Goal: Transaction & Acquisition: Obtain resource

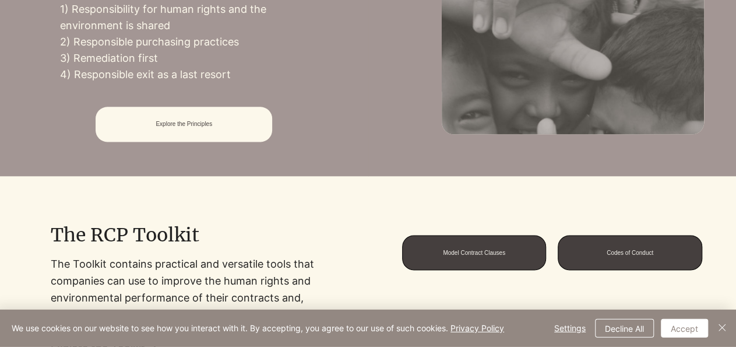
scroll to position [691, 0]
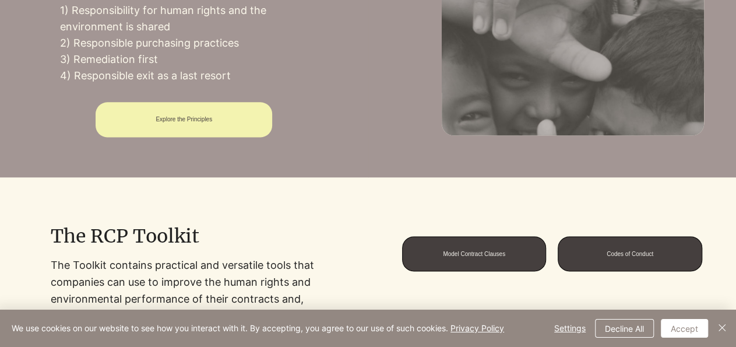
click at [210, 127] on span "Explore the Principles" at bounding box center [184, 119] width 176 height 35
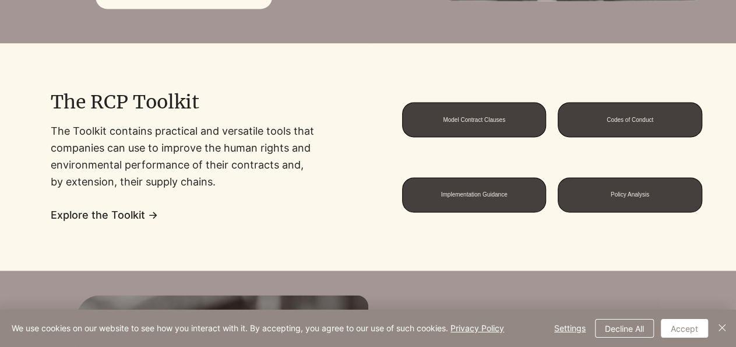
scroll to position [825, 0]
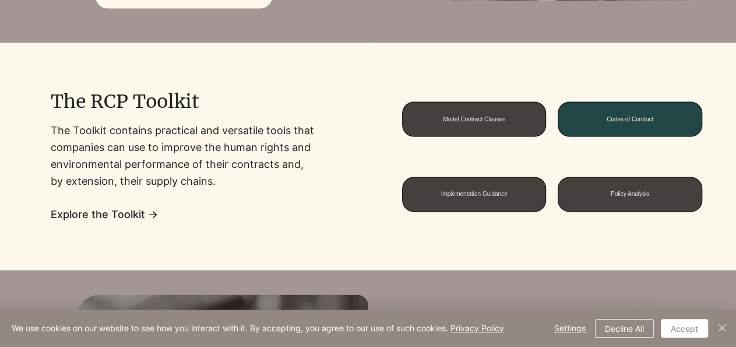
click at [597, 121] on span "Codes of Conduct" at bounding box center [629, 119] width 143 height 34
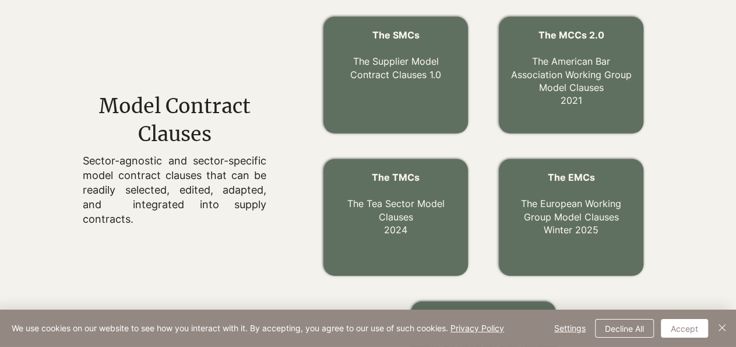
scroll to position [402, 0]
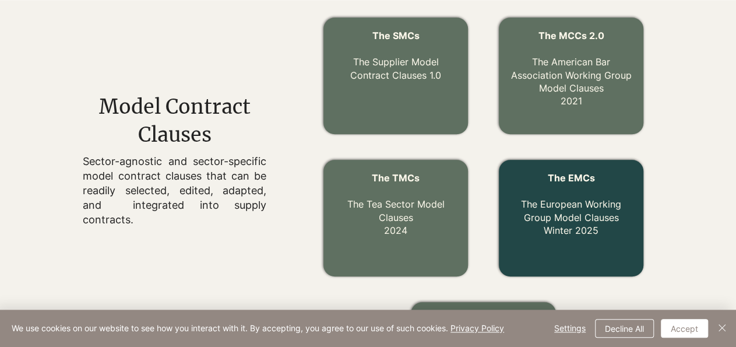
click at [549, 211] on link "The EMCs The European Working Group Model Clauses Winter 2025" at bounding box center [571, 204] width 100 height 64
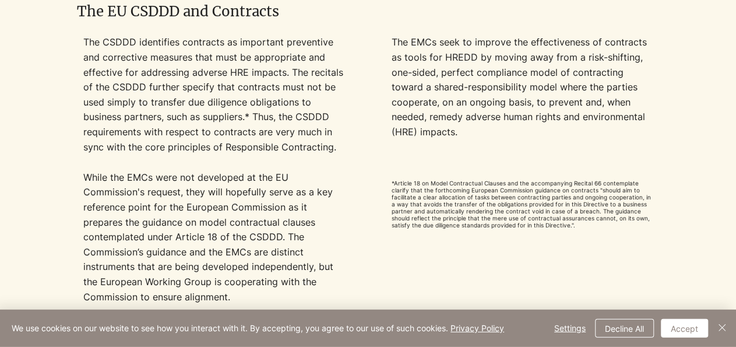
scroll to position [944, 0]
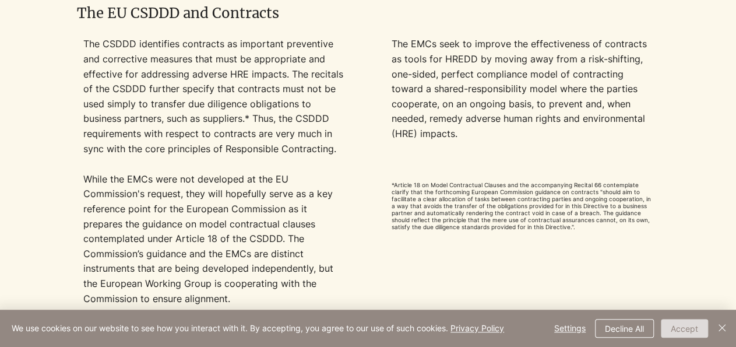
click at [677, 322] on button "Accept" at bounding box center [684, 328] width 47 height 19
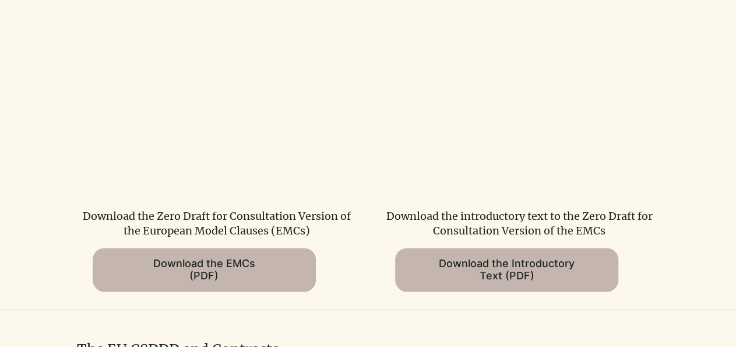
scroll to position [601, 0]
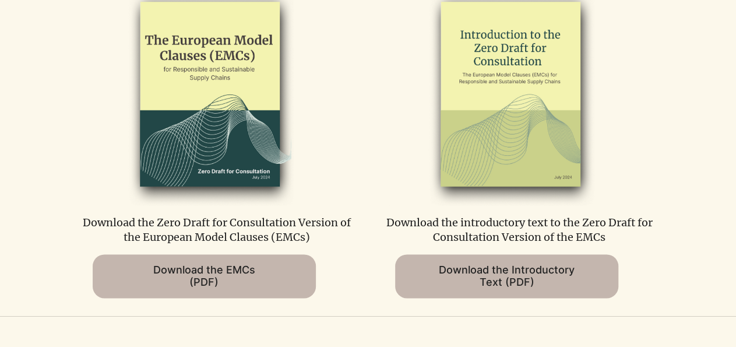
click at [191, 100] on img at bounding box center [208, 94] width 243 height 221
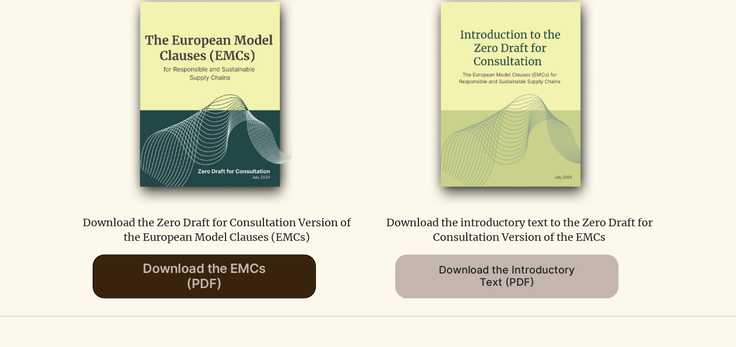
click at [230, 281] on span "Download the EMCs (PDF)" at bounding box center [204, 275] width 123 height 30
